Goal: Transaction & Acquisition: Book appointment/travel/reservation

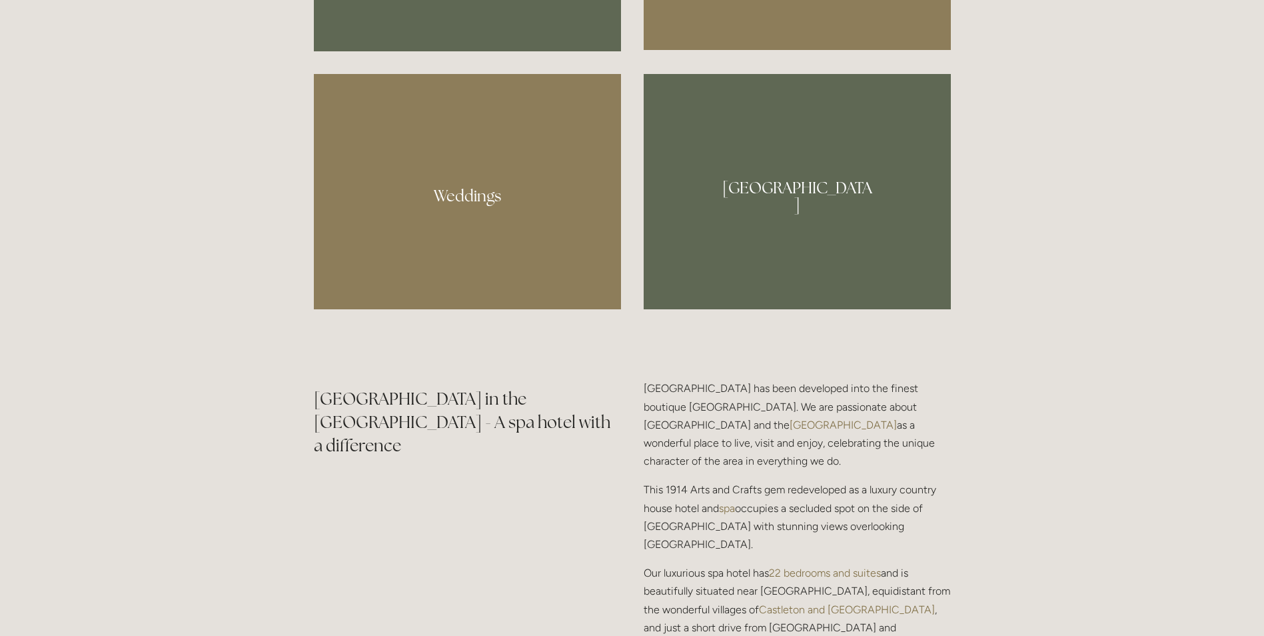
scroll to position [1400, 0]
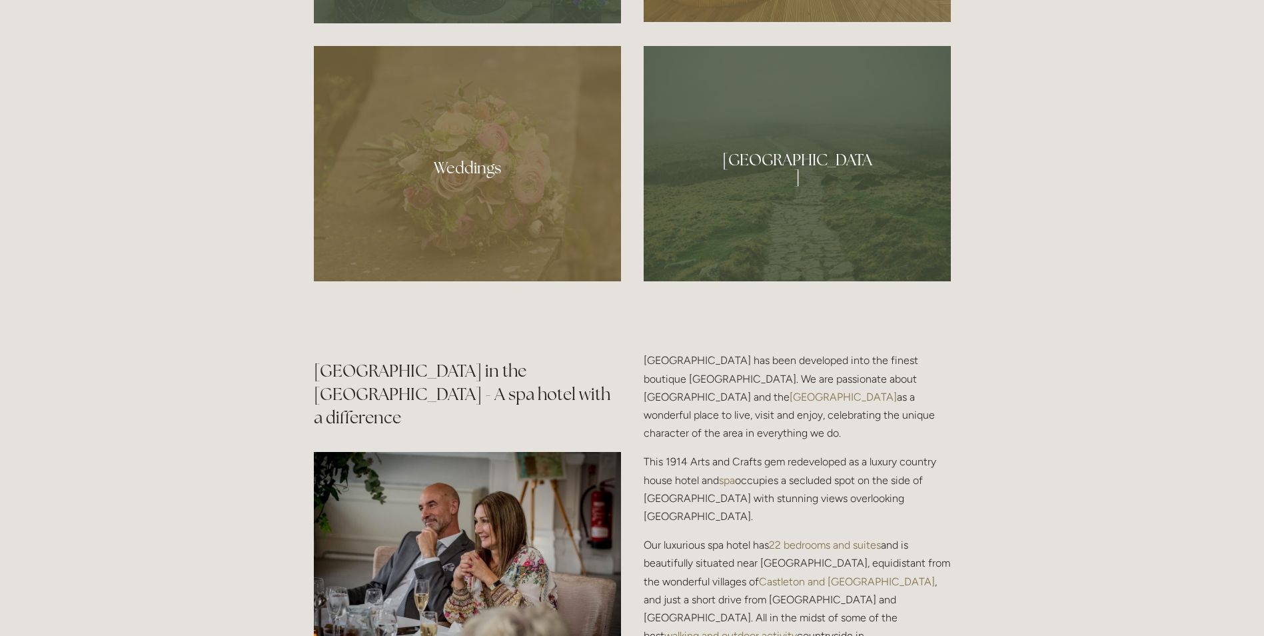
click at [776, 146] on div at bounding box center [797, 163] width 307 height 235
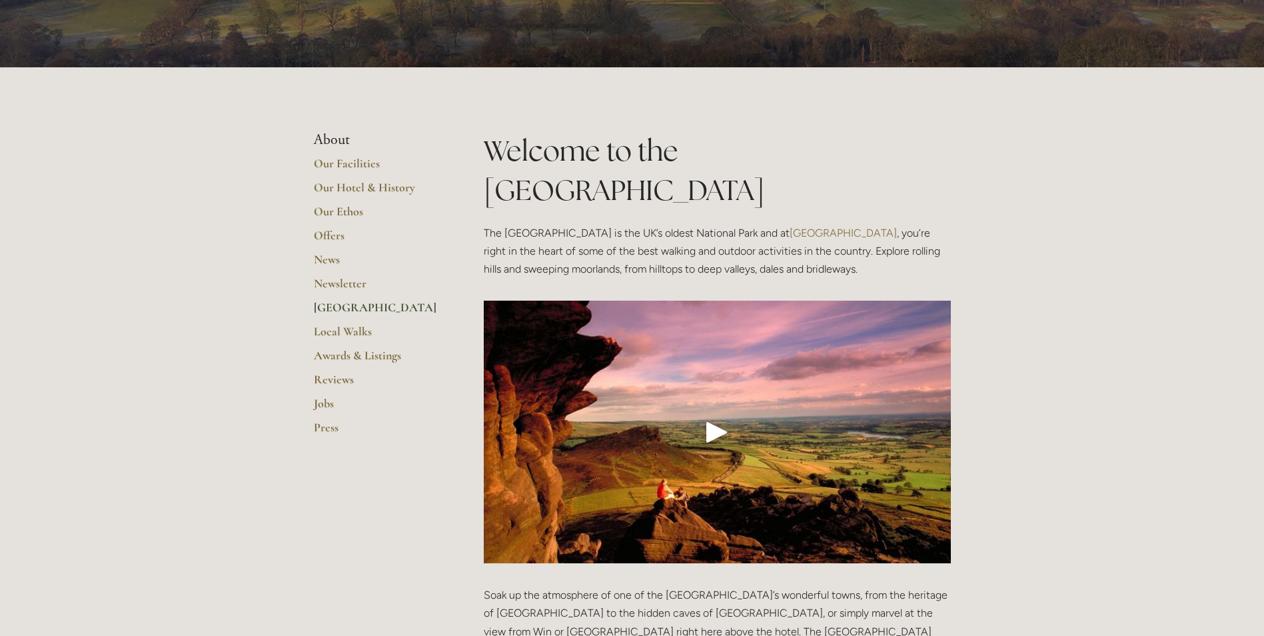
scroll to position [133, 0]
click at [351, 159] on link "Our Facilities" at bounding box center [377, 167] width 127 height 24
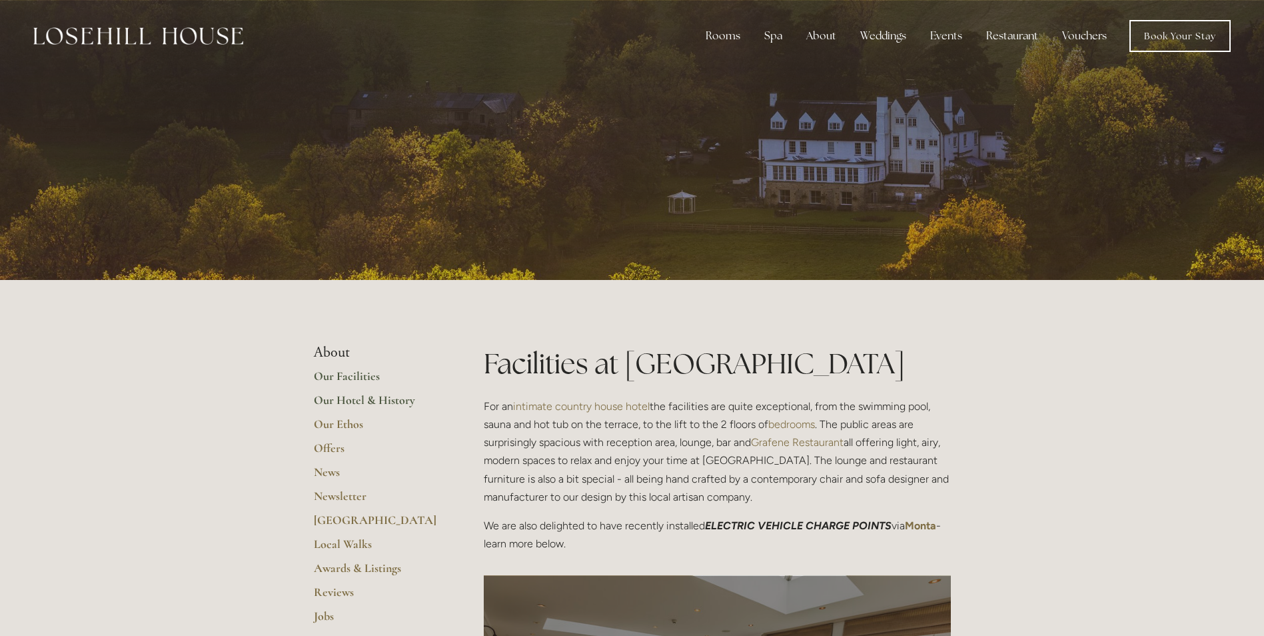
click at [337, 394] on link "Our Hotel & History" at bounding box center [377, 405] width 127 height 24
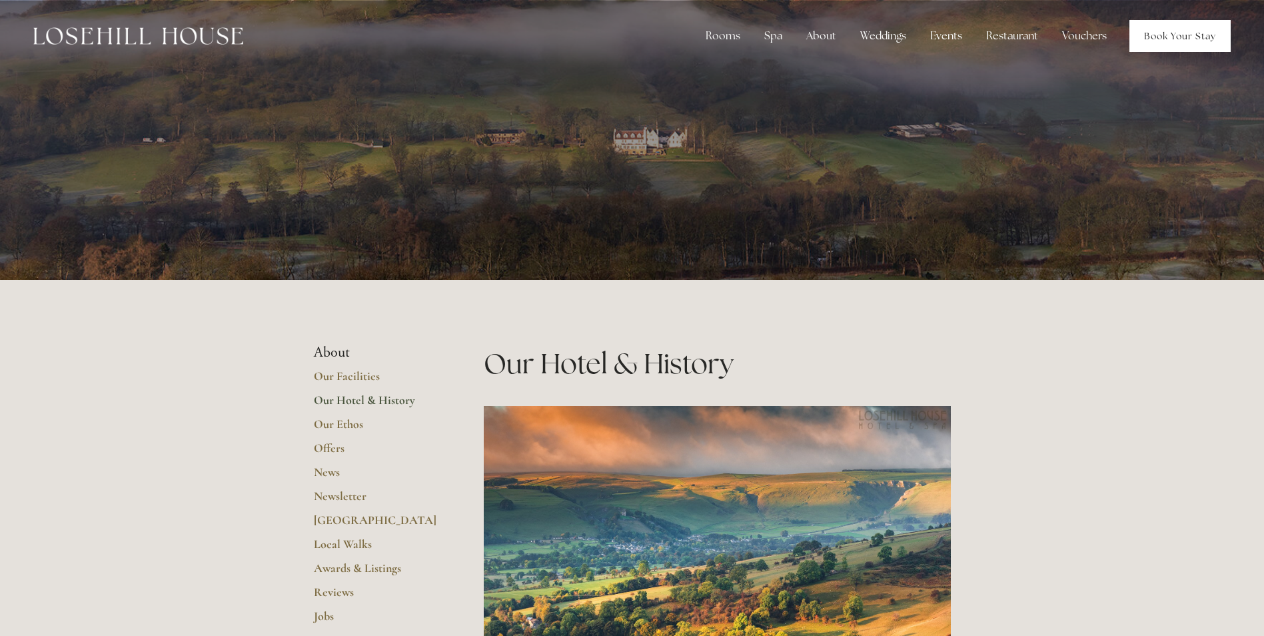
click at [1162, 42] on link "Book Your Stay" at bounding box center [1180, 36] width 101 height 32
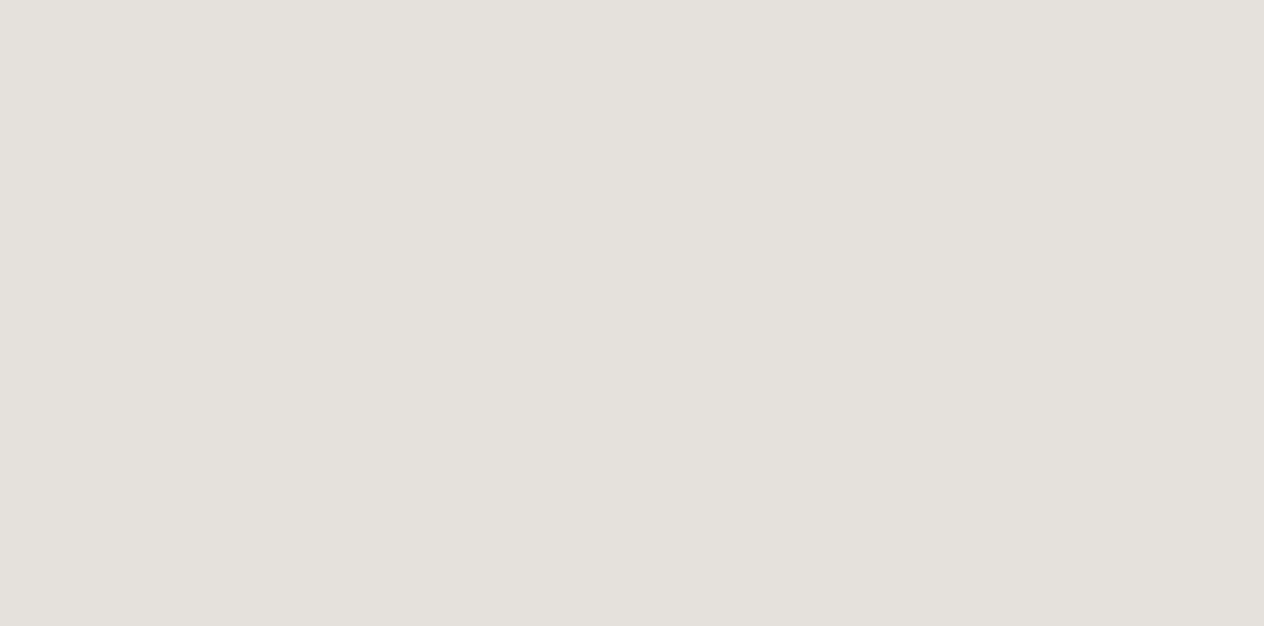
scroll to position [6, 0]
